Goal: Task Accomplishment & Management: Use online tool/utility

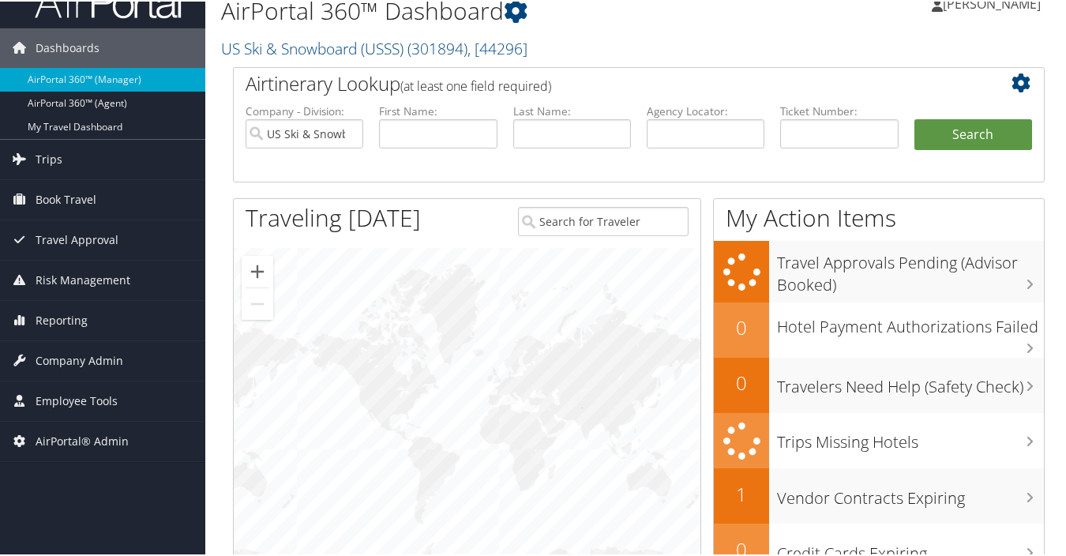
scroll to position [158, 0]
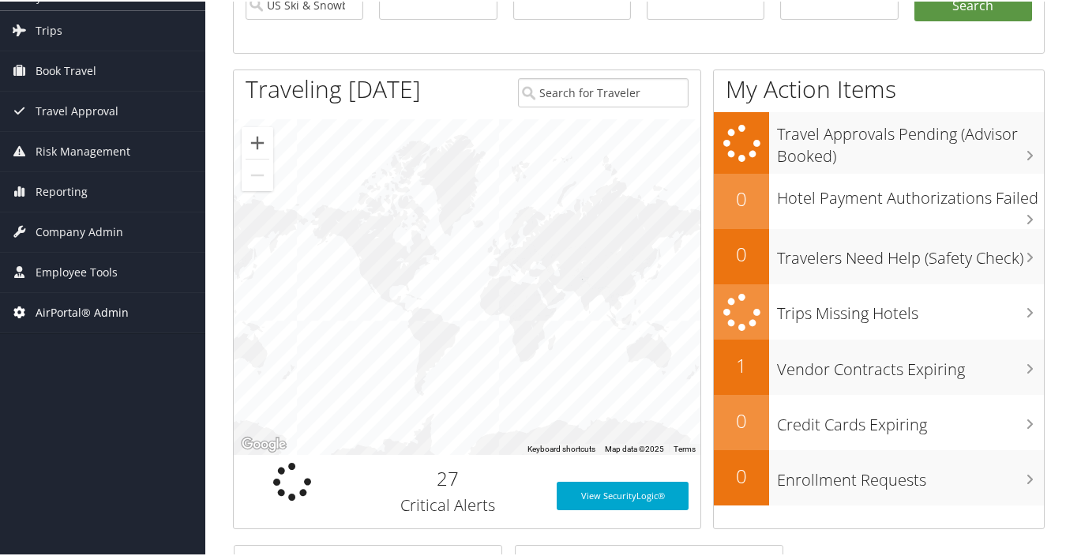
click at [92, 304] on span "AirPortal® Admin" at bounding box center [82, 310] width 93 height 39
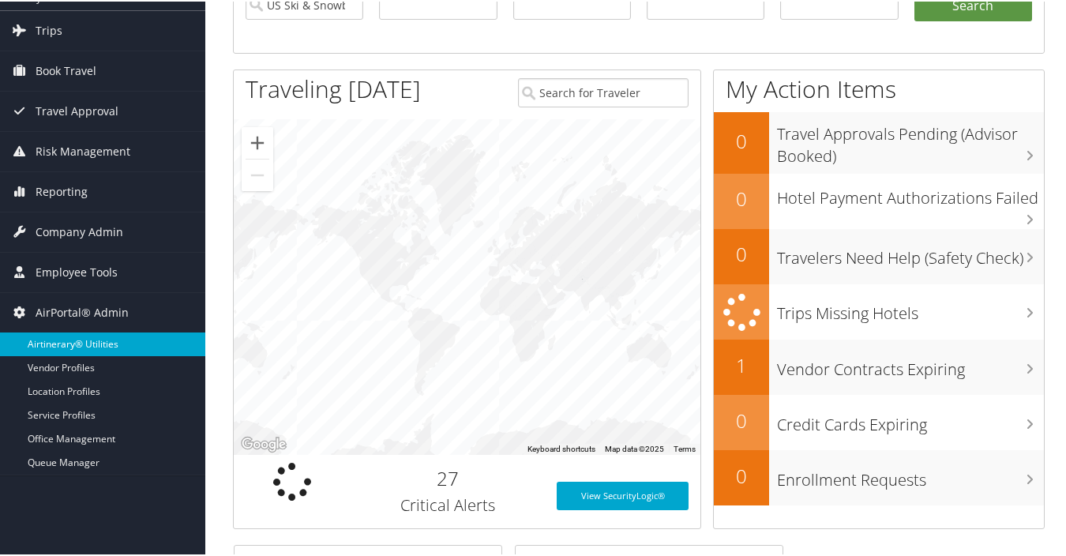
click at [111, 344] on link "Airtinerary® Utilities" at bounding box center [102, 343] width 205 height 24
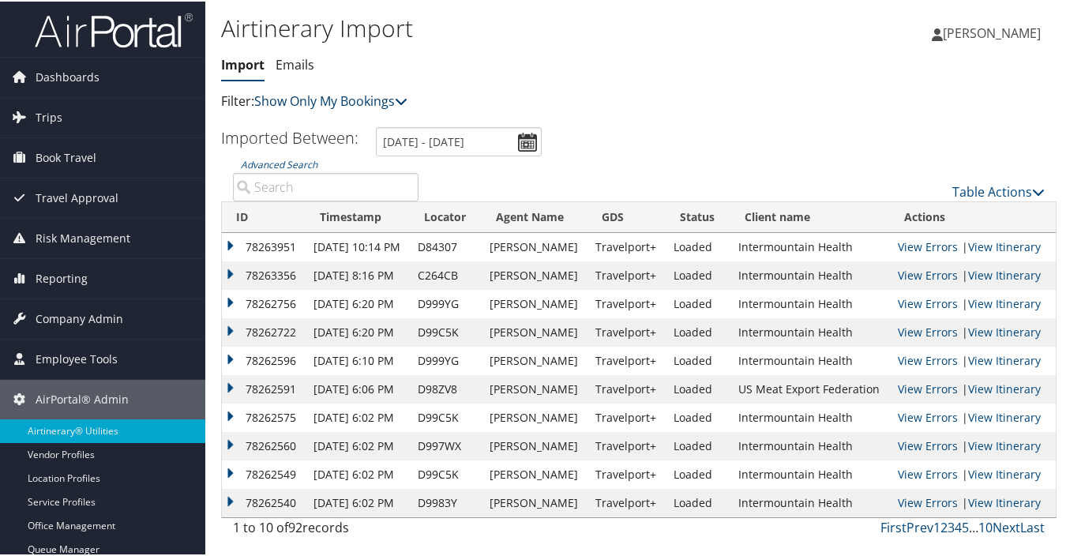
click at [357, 103] on link "Show Only My Bookings" at bounding box center [330, 99] width 153 height 17
click at [351, 122] on link "Show My TMC Bookings" at bounding box center [362, 124] width 208 height 27
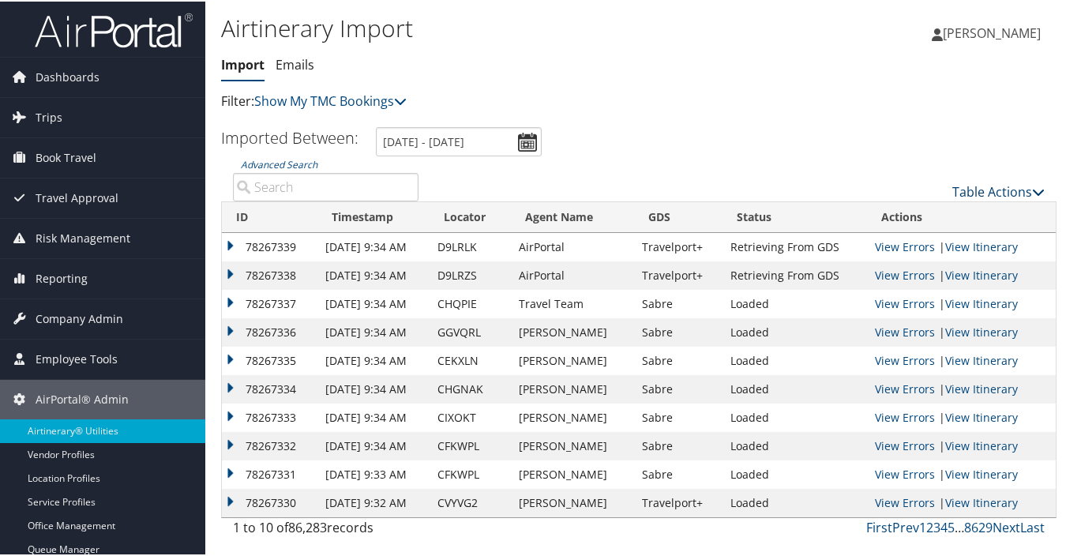
click at [963, 190] on link "Table Actions" at bounding box center [998, 190] width 92 height 17
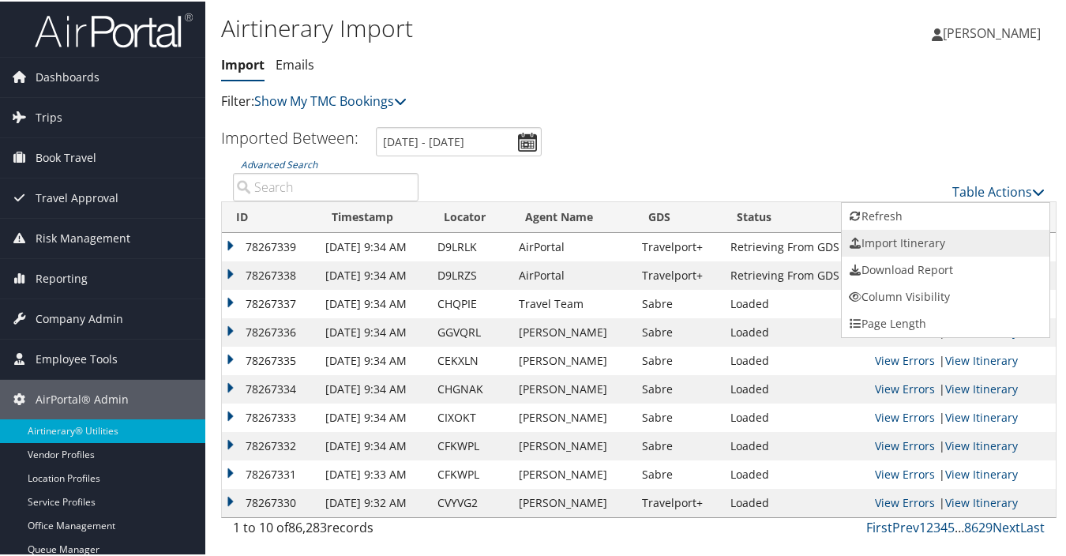
click at [877, 242] on link "Import Itinerary" at bounding box center [946, 241] width 208 height 27
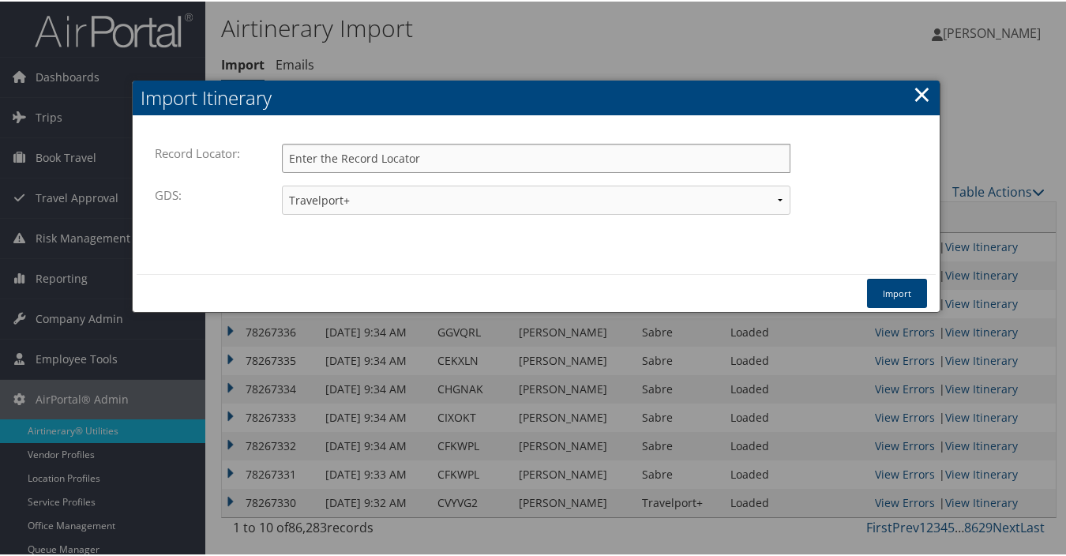
click at [439, 160] on input "Record Locator:" at bounding box center [536, 156] width 509 height 29
type input "d9ldmp"
click at [419, 200] on select "Travelport+ Worldspan Apollo Sabre Amadeus" at bounding box center [536, 198] width 509 height 29
click at [282, 184] on select "Travelport+ Worldspan Apollo Sabre Amadeus" at bounding box center [536, 198] width 509 height 29
click at [880, 294] on button "Import" at bounding box center [897, 291] width 60 height 29
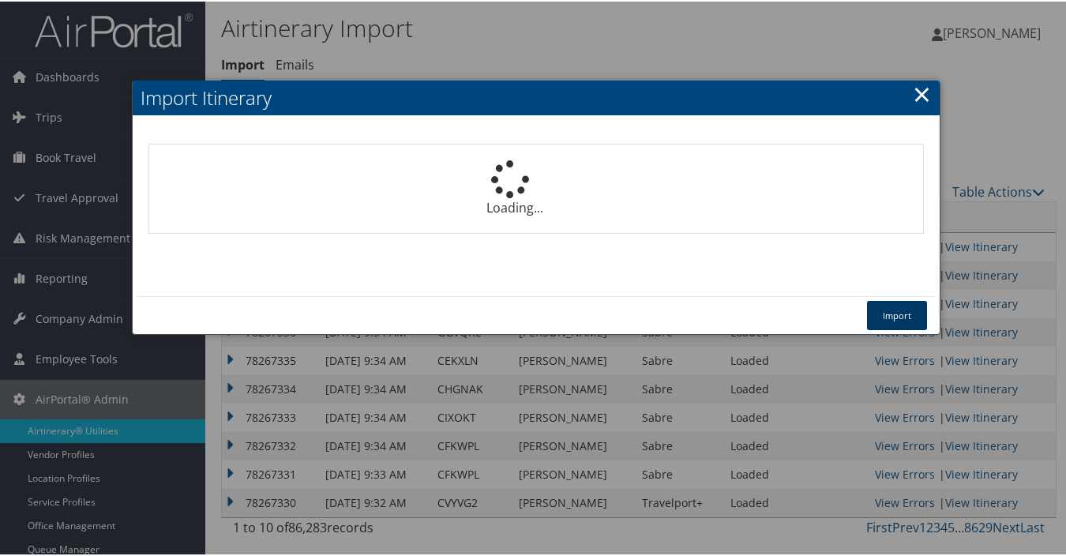
select select "1P"
